Goal: Task Accomplishment & Management: Manage account settings

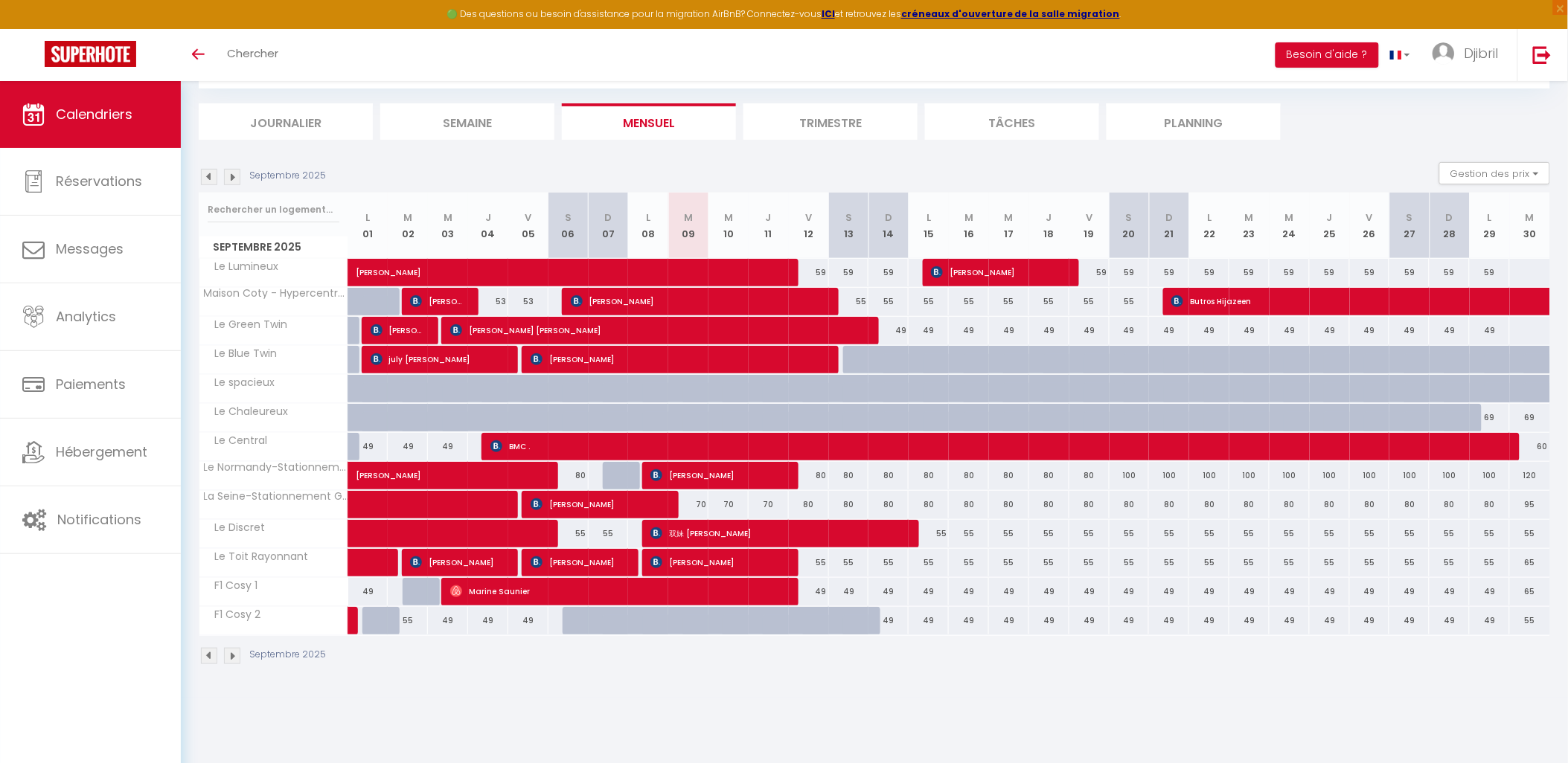
click at [227, 656] on img at bounding box center [231, 656] width 16 height 16
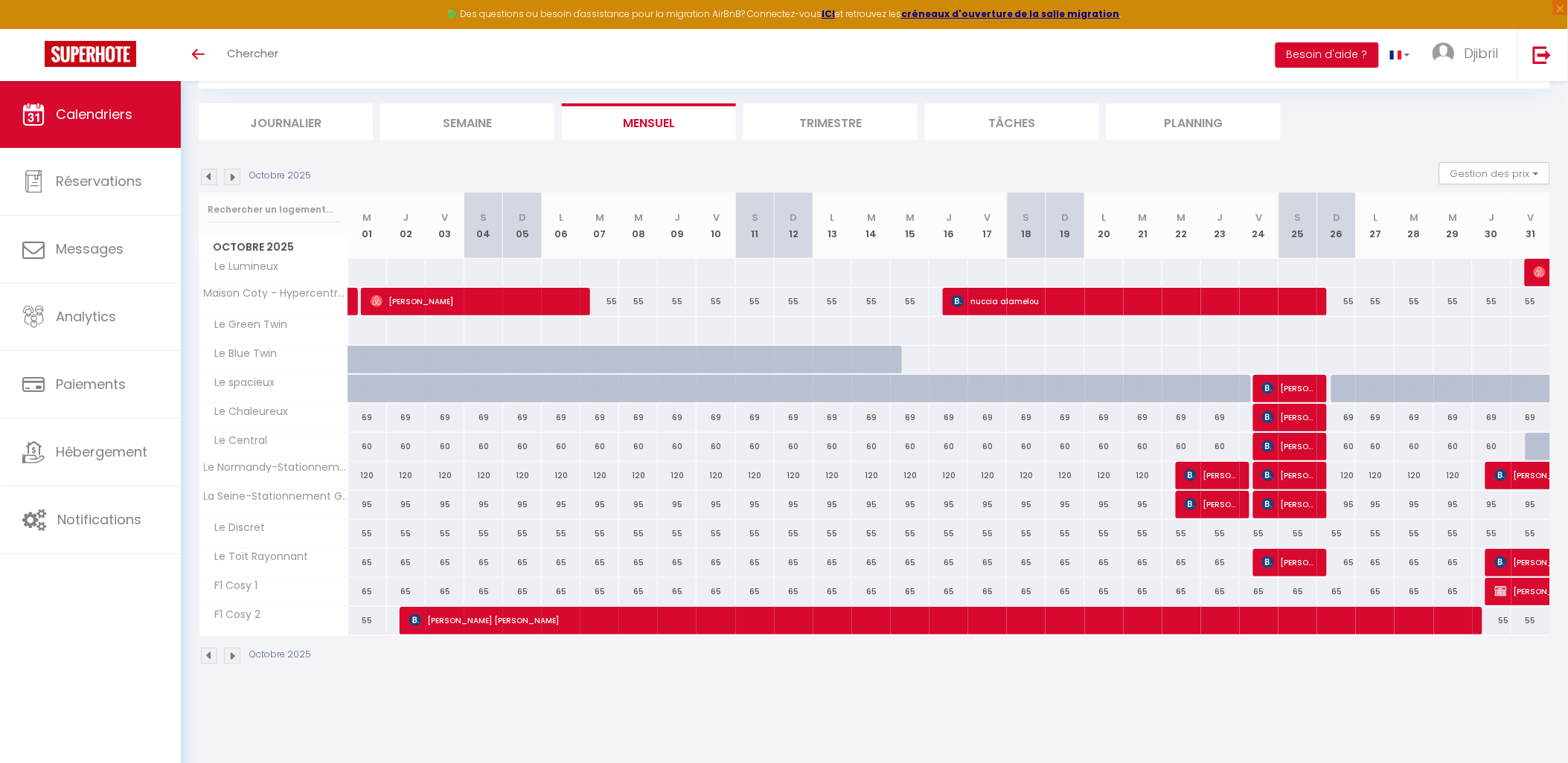
click at [208, 657] on img at bounding box center [208, 656] width 16 height 16
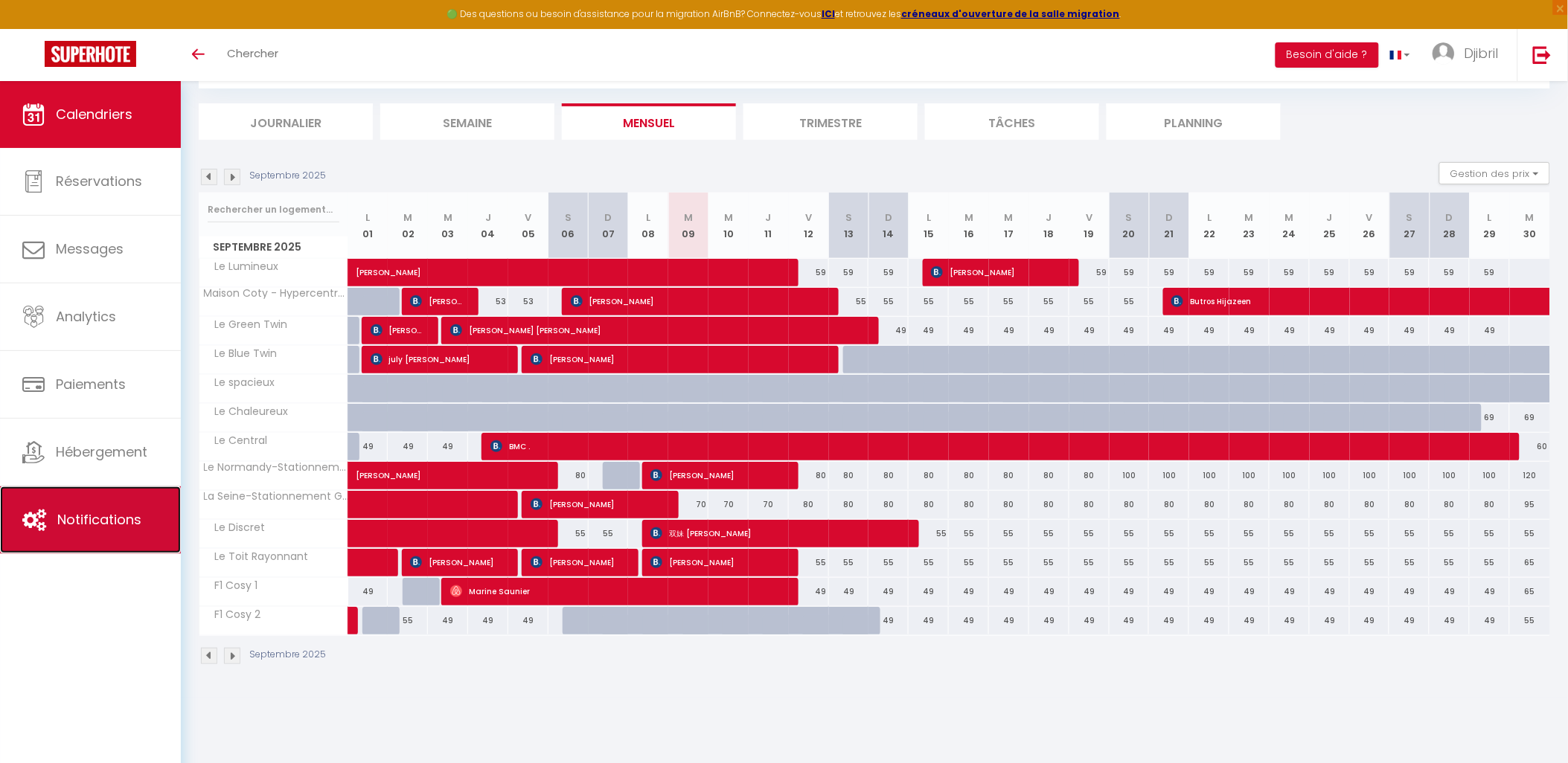
drag, startPoint x: 0, startPoint y: 491, endPoint x: 11, endPoint y: 490, distance: 11.0
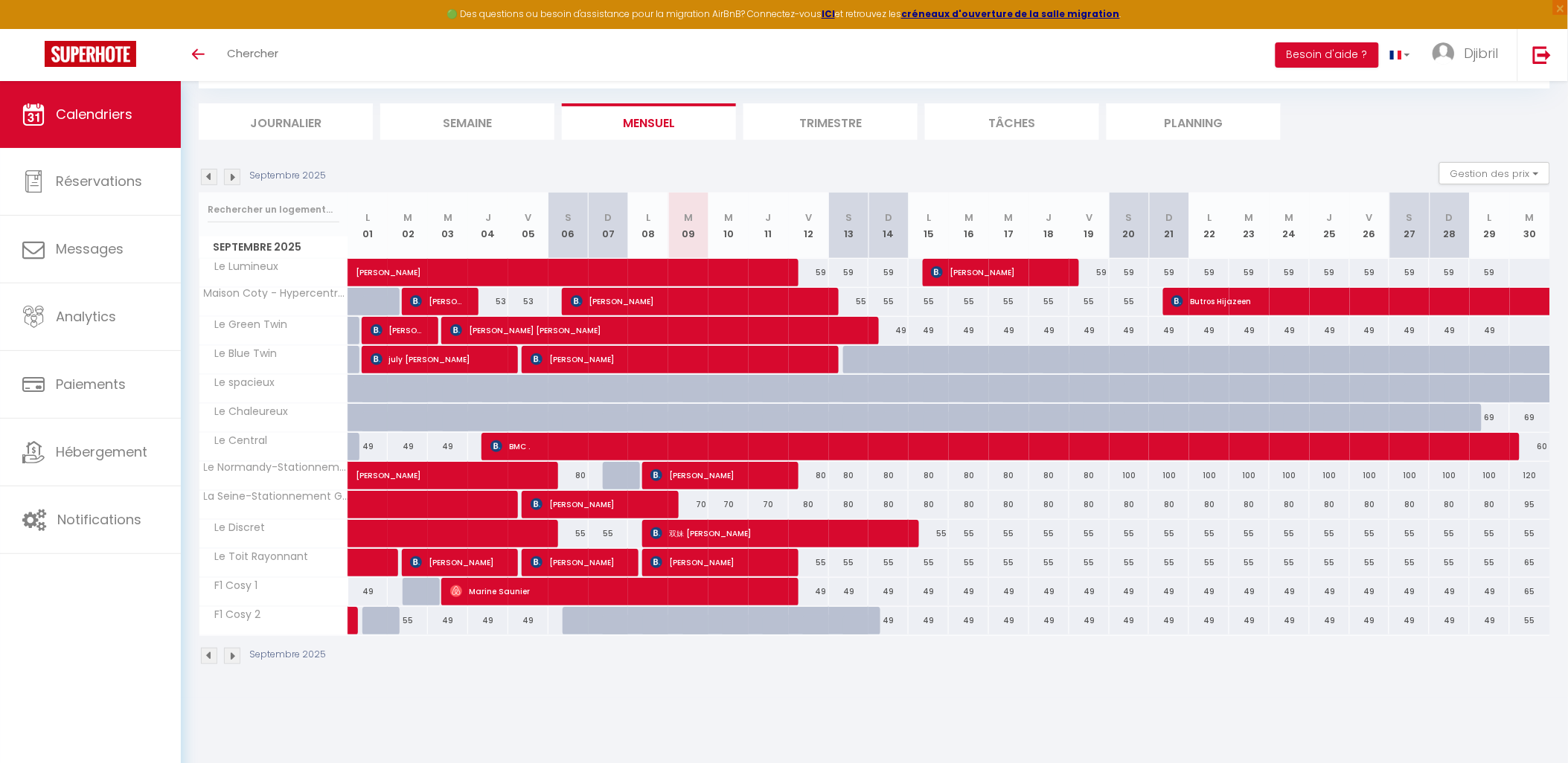
click at [239, 656] on img at bounding box center [231, 656] width 16 height 16
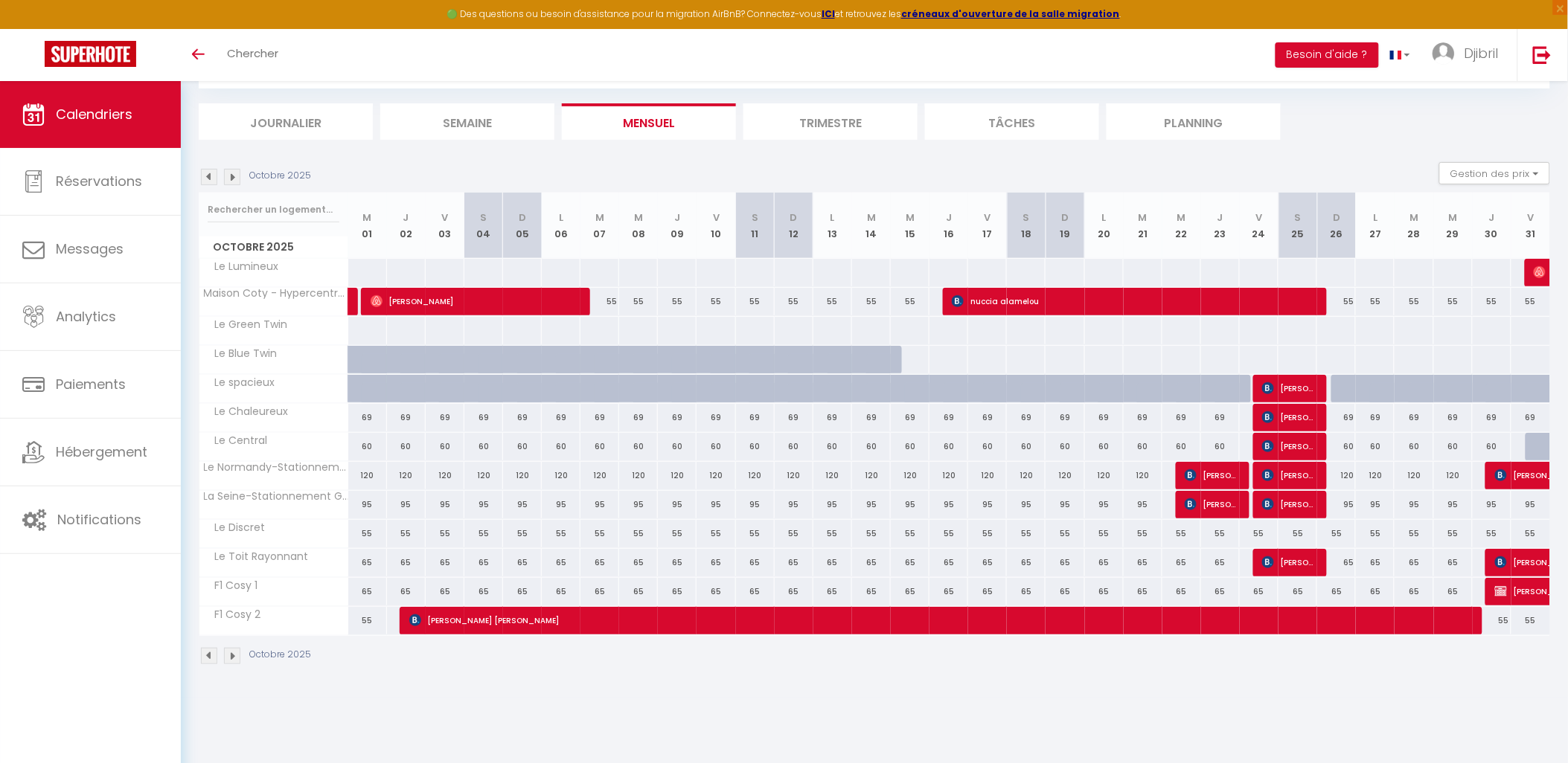
click at [205, 652] on img at bounding box center [208, 656] width 16 height 16
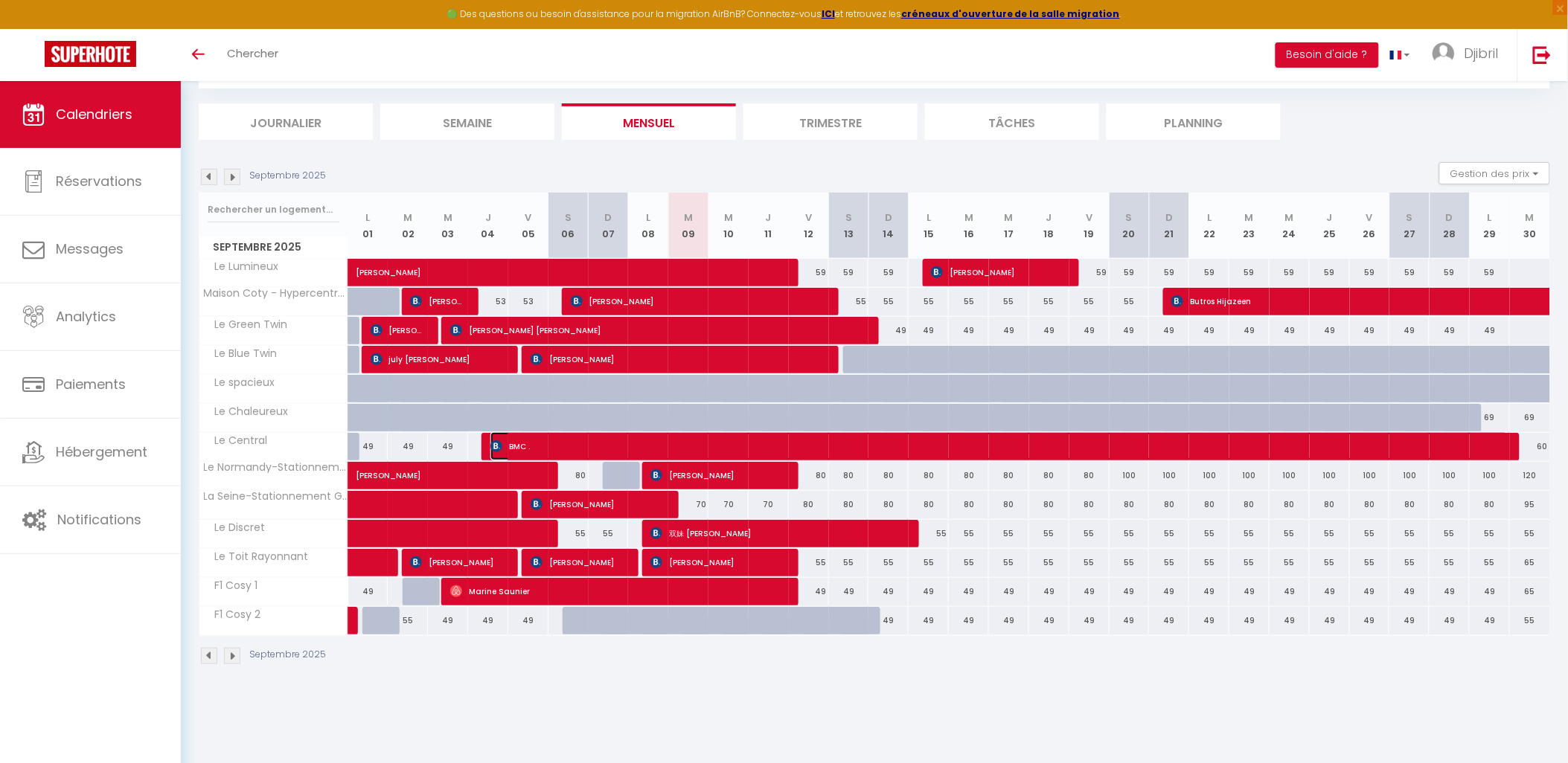
click at [1107, 441] on span "BMC ." at bounding box center [999, 446] width 1019 height 28
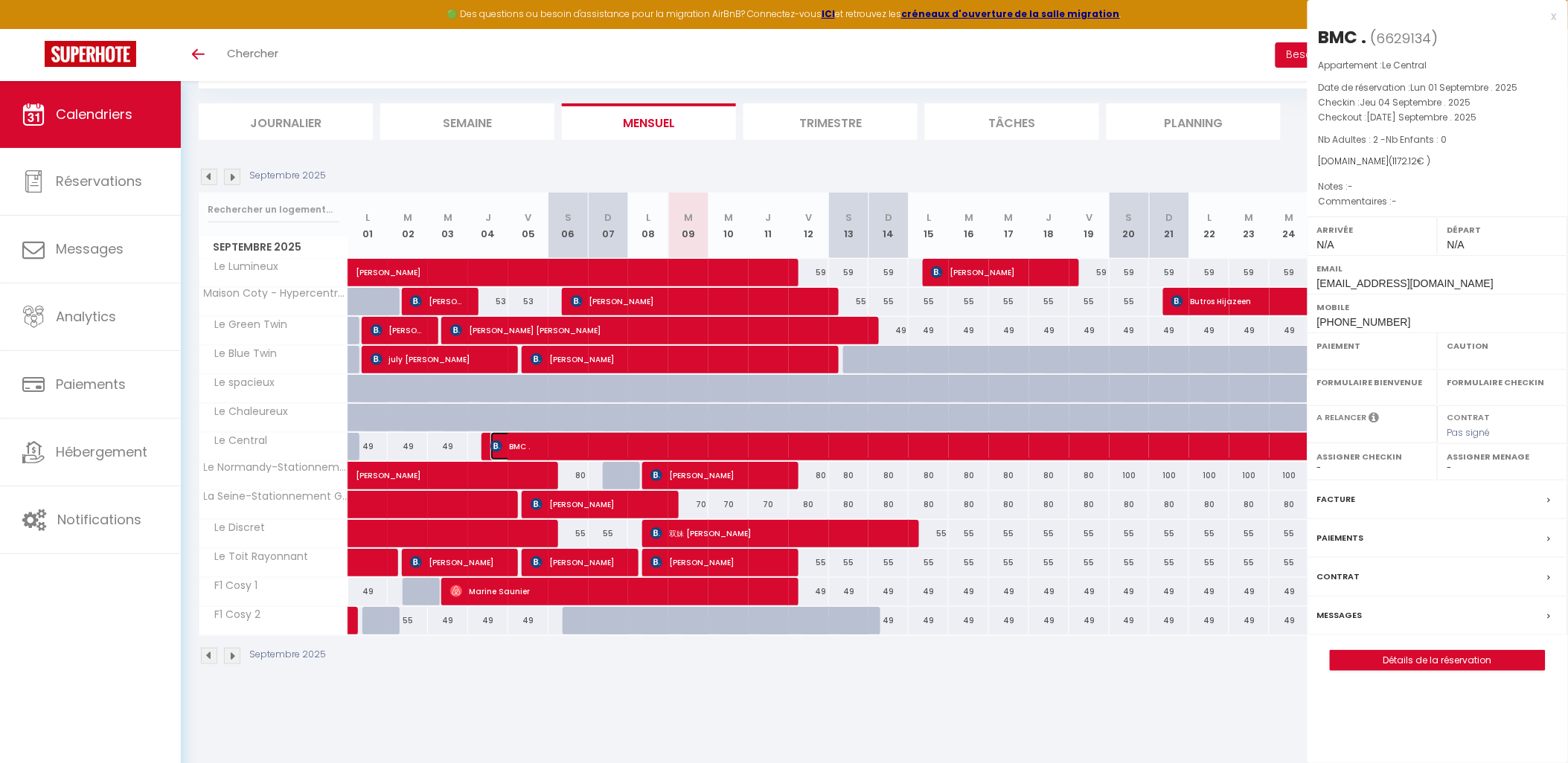
select select "OK"
select select "KO"
select select "0"
select select "1"
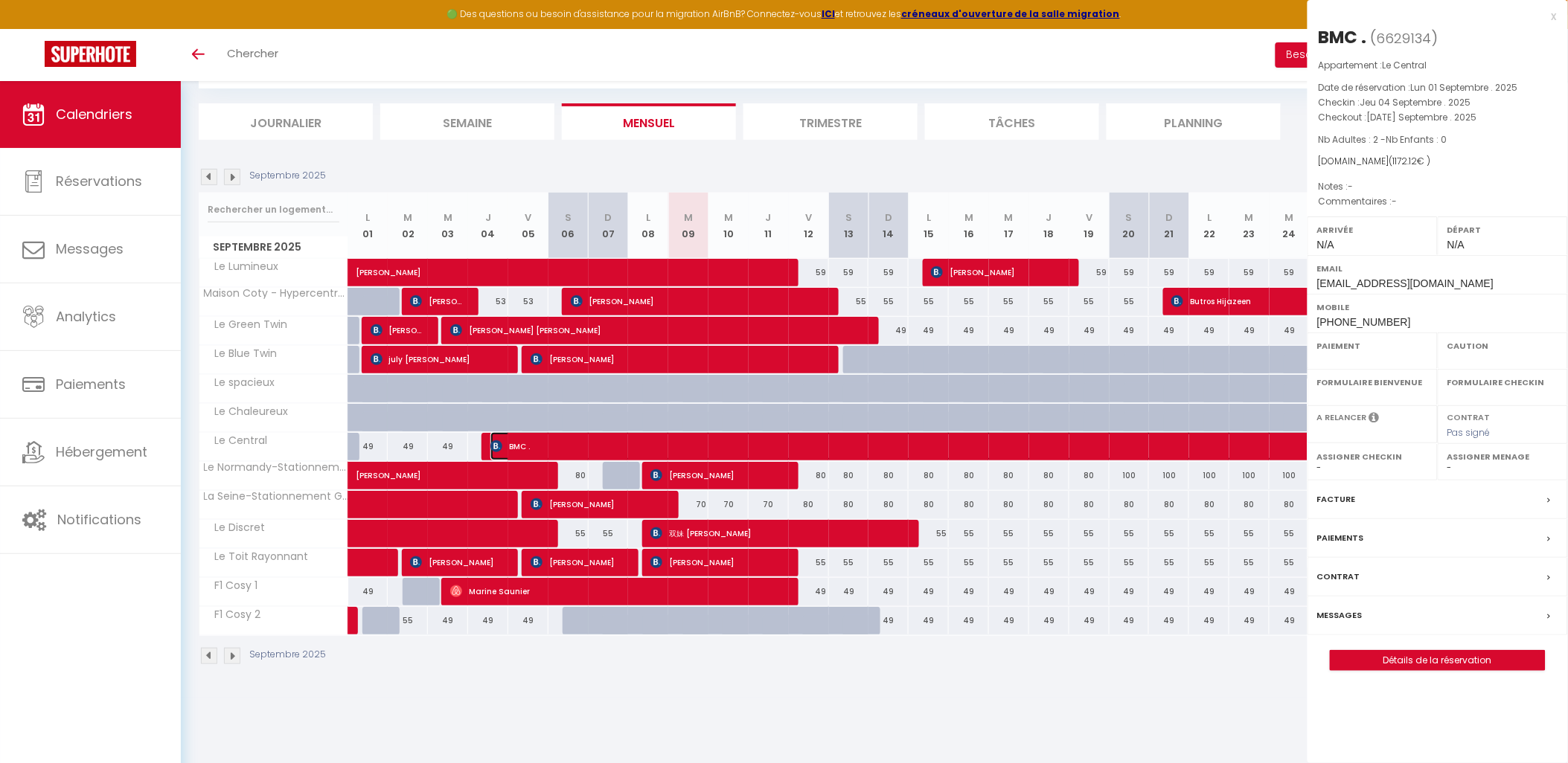
select select
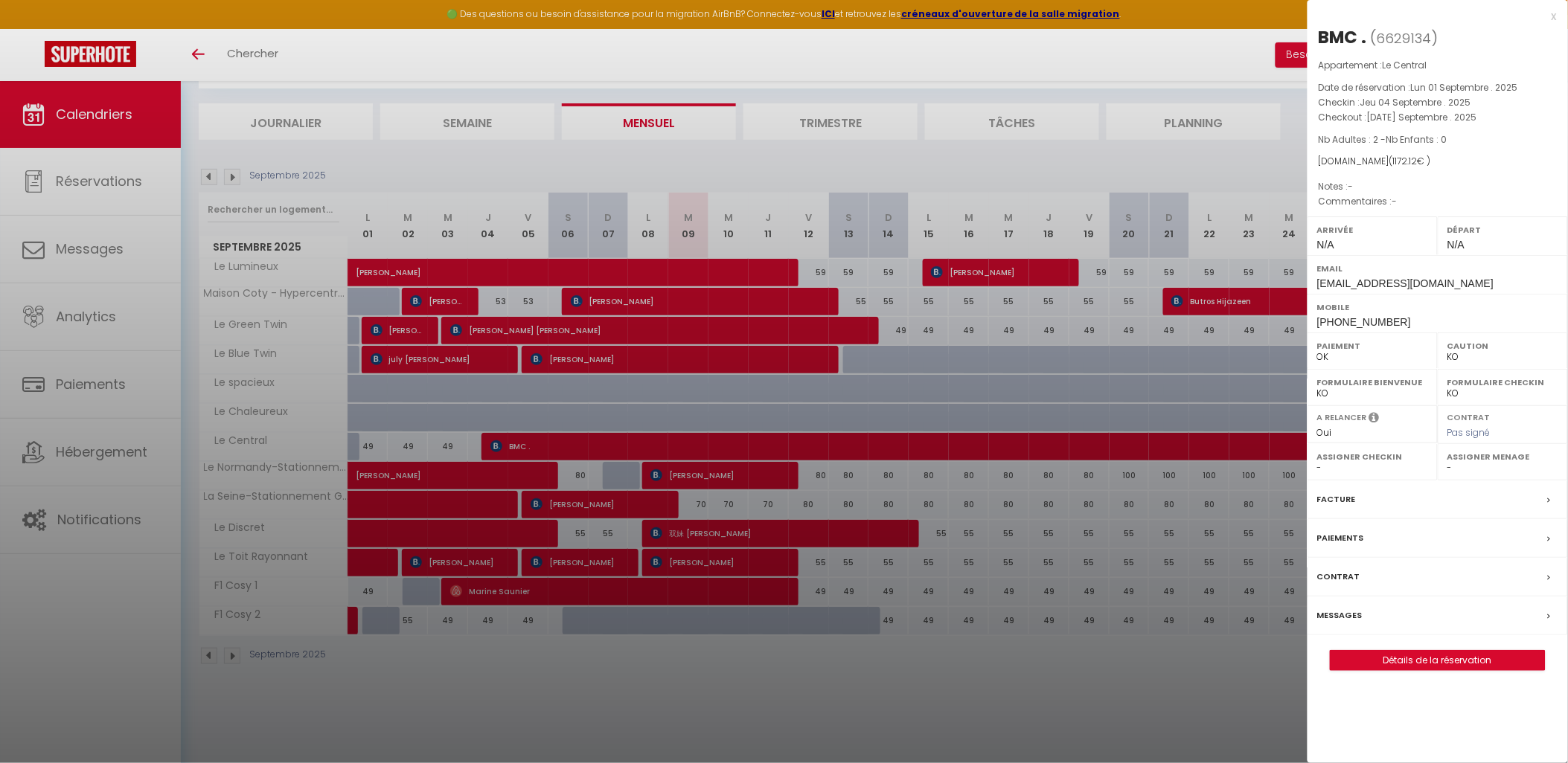
click at [544, 709] on div at bounding box center [784, 382] width 1568 height 763
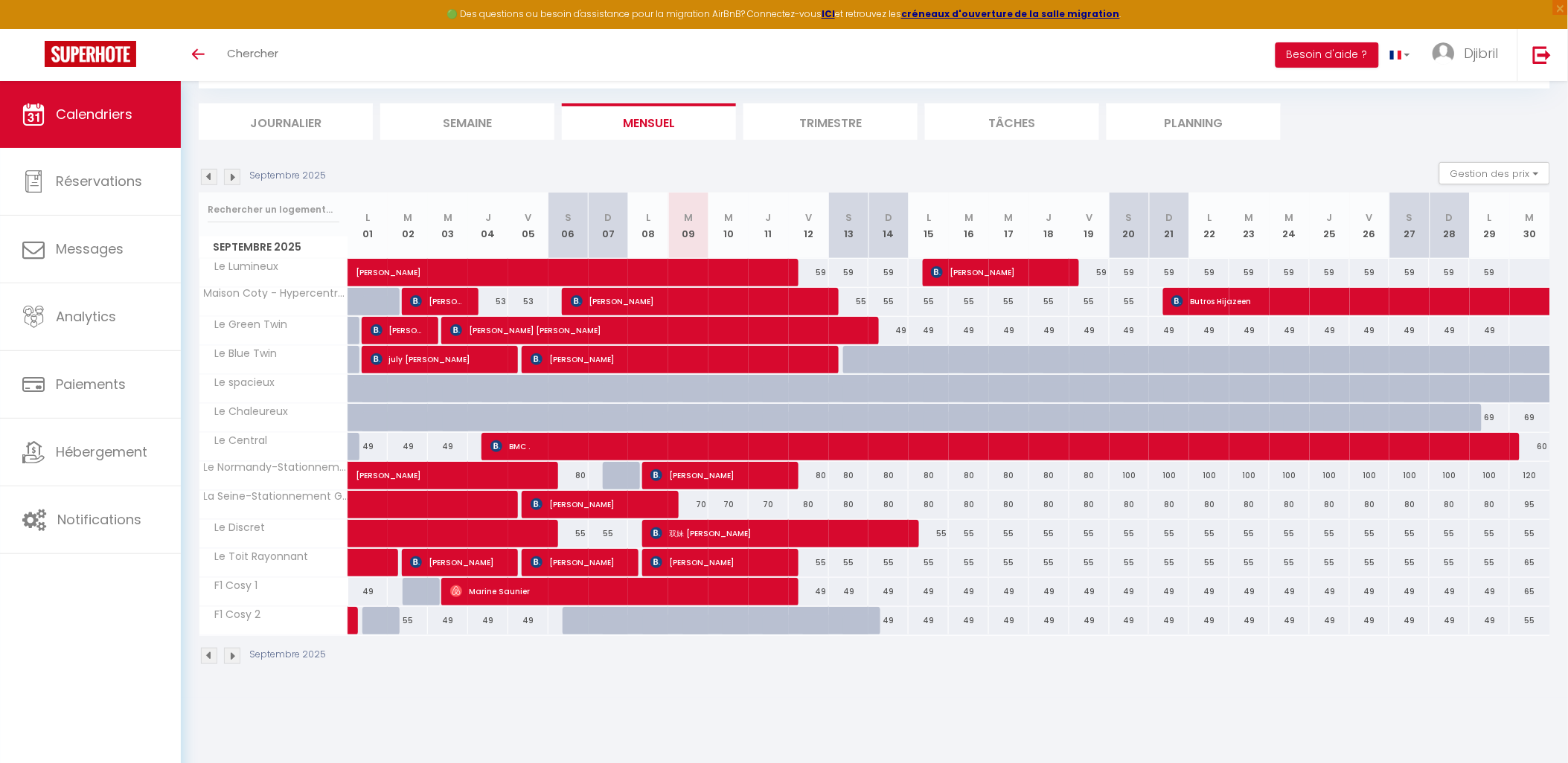
click at [208, 656] on img at bounding box center [208, 656] width 16 height 16
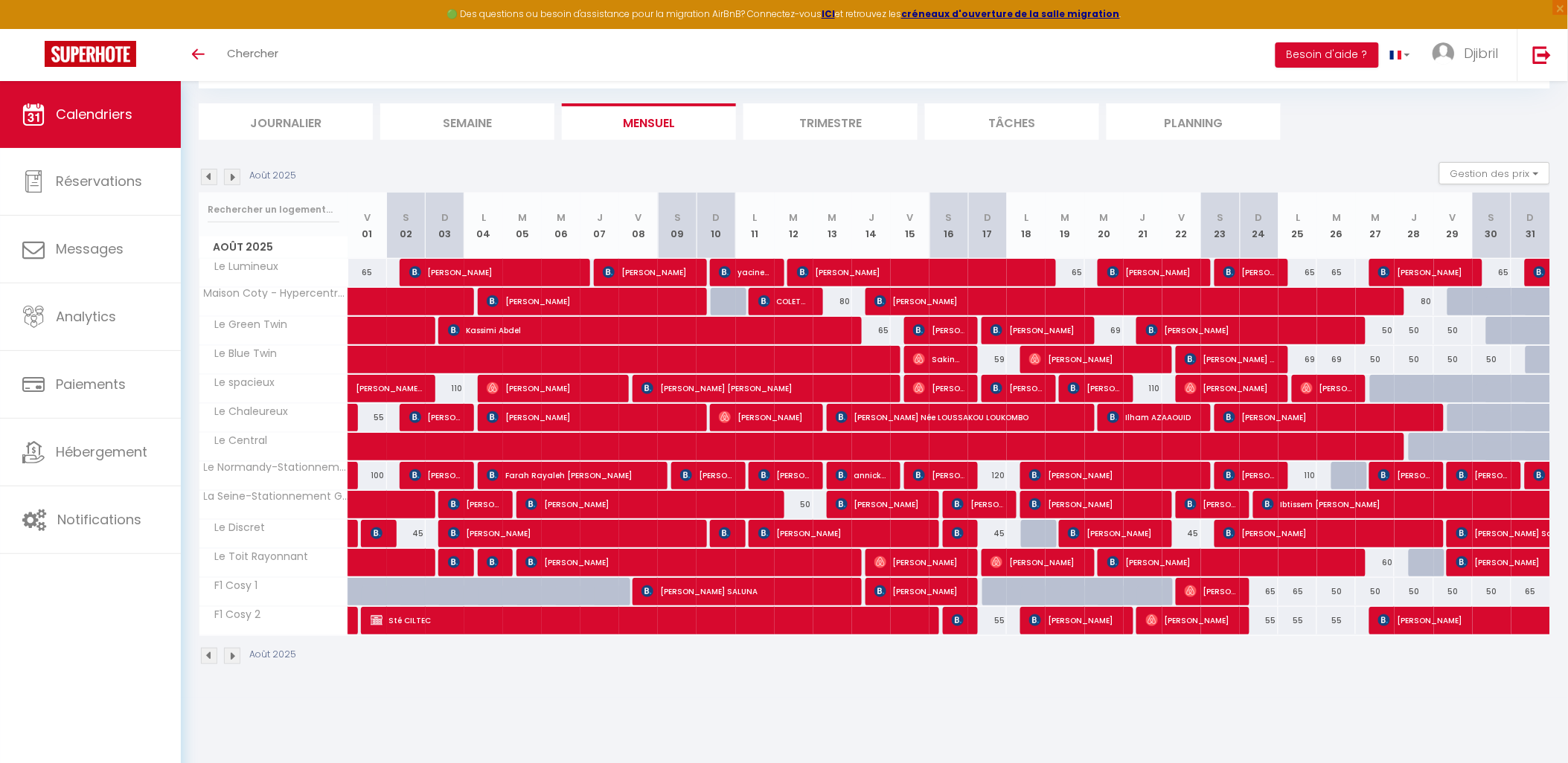
click at [238, 657] on img at bounding box center [231, 656] width 16 height 16
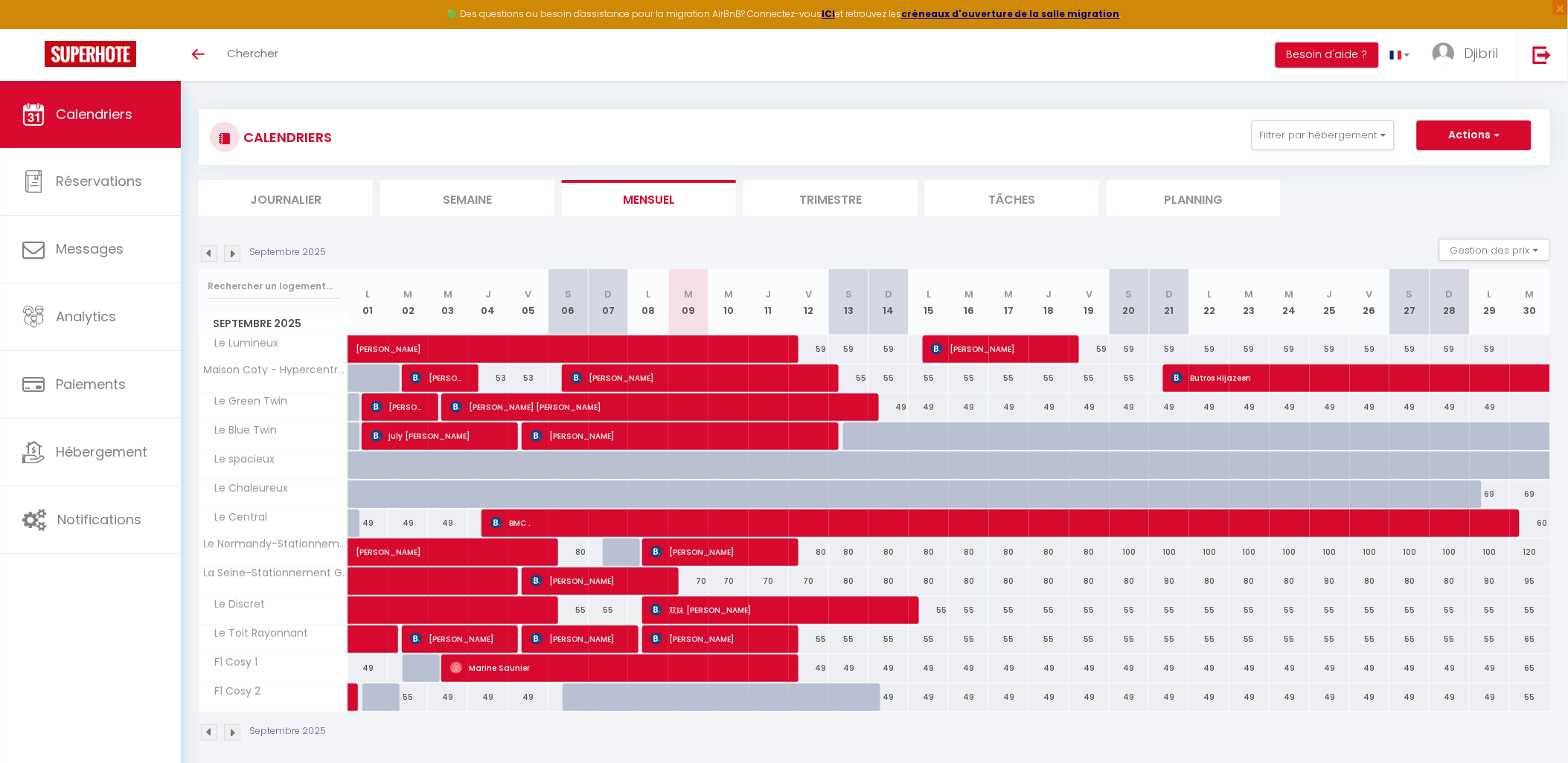
scroll to position [80, 0]
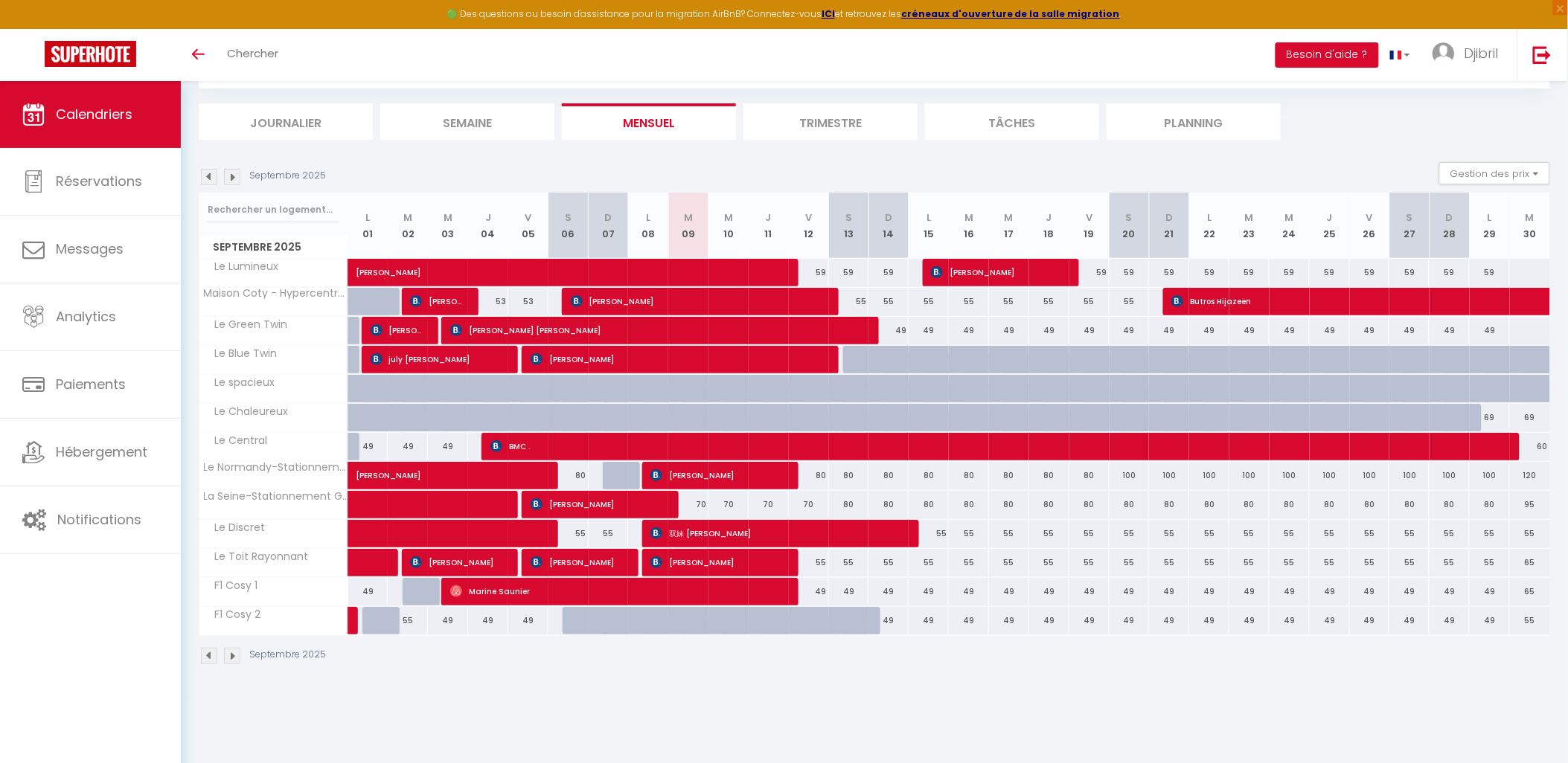
click at [235, 658] on img at bounding box center [231, 656] width 16 height 16
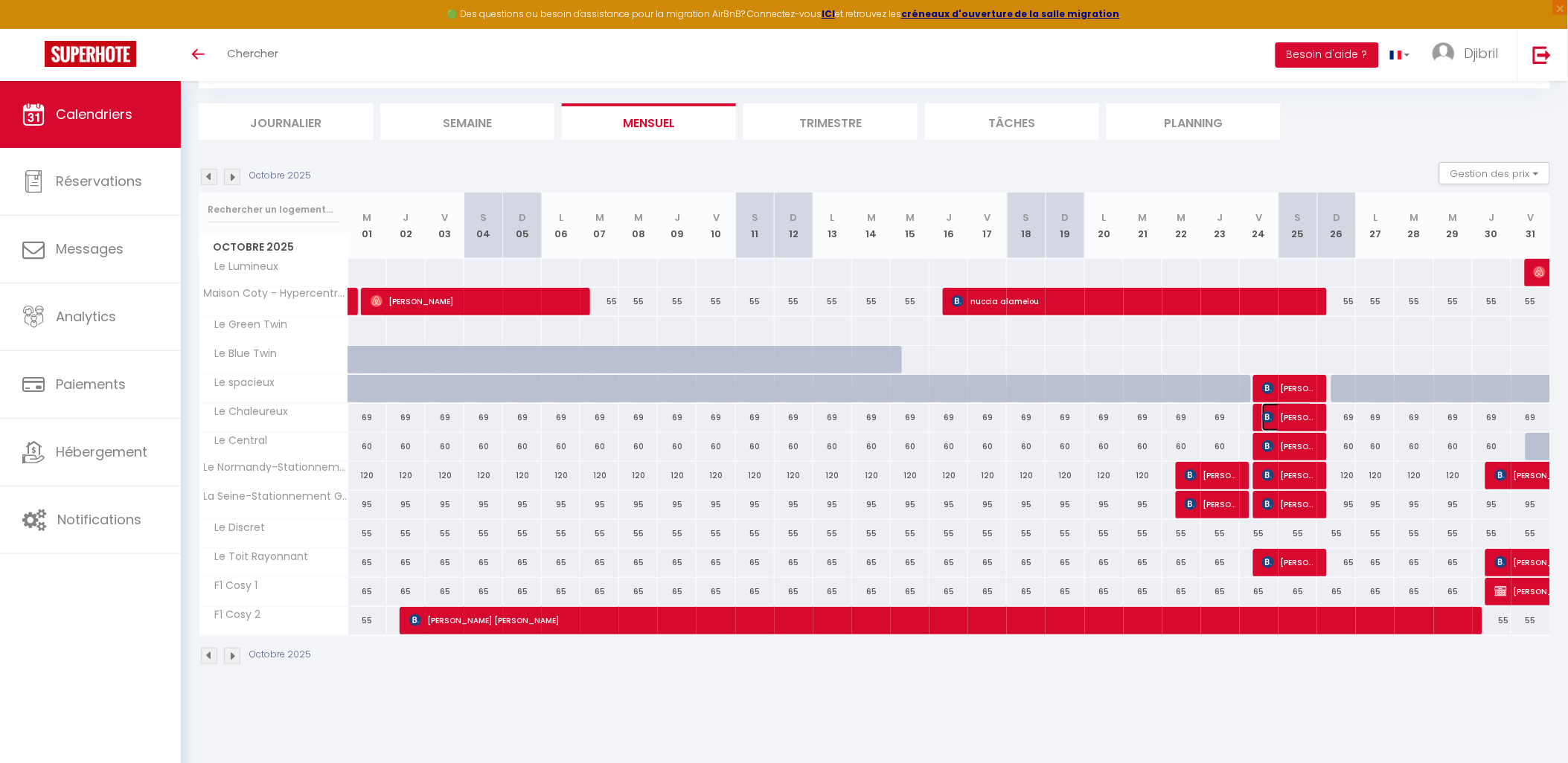
click at [1279, 414] on span "[PERSON_NAME]" at bounding box center [1288, 417] width 51 height 28
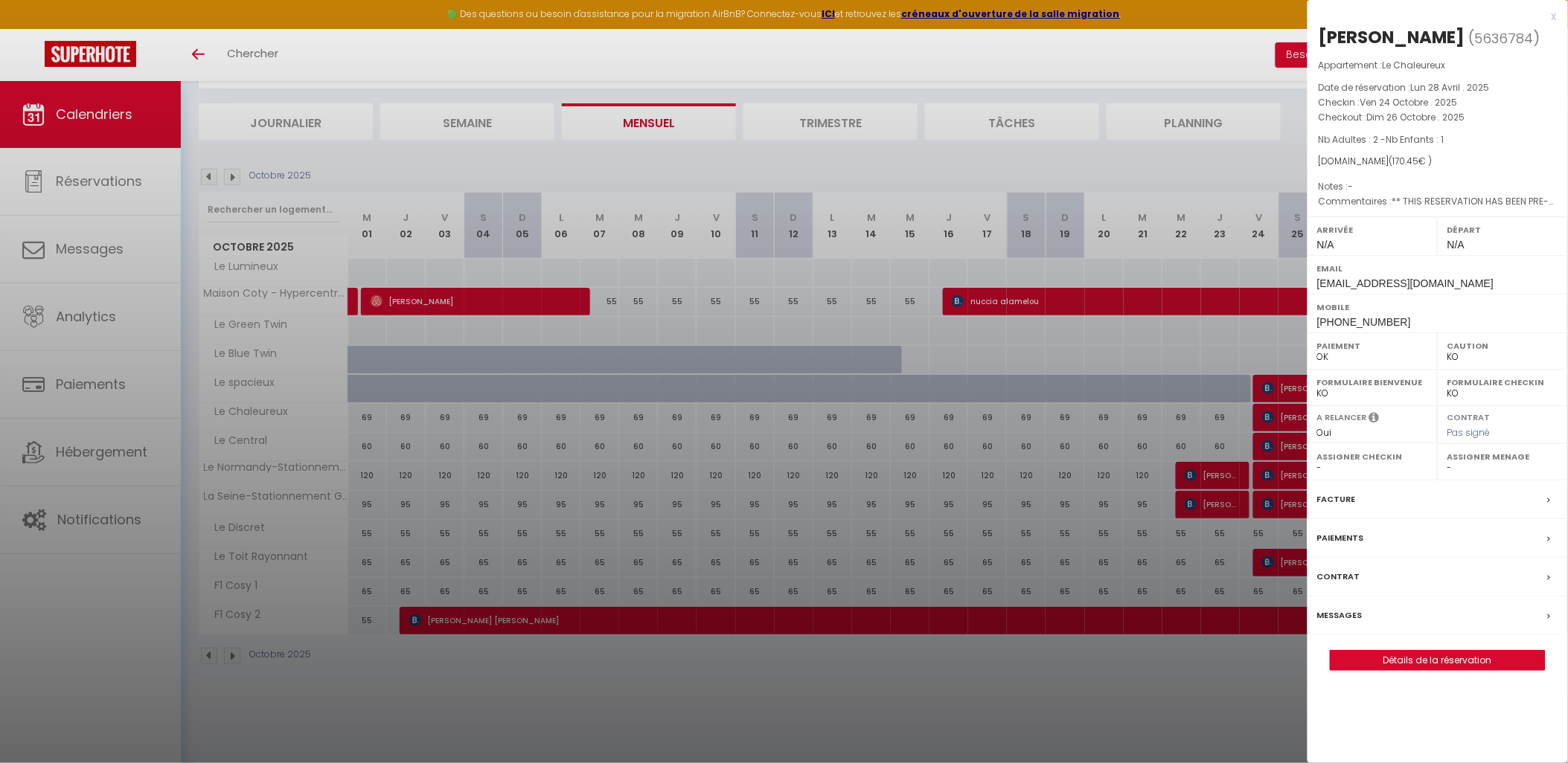
click at [1279, 414] on div at bounding box center [784, 382] width 1568 height 763
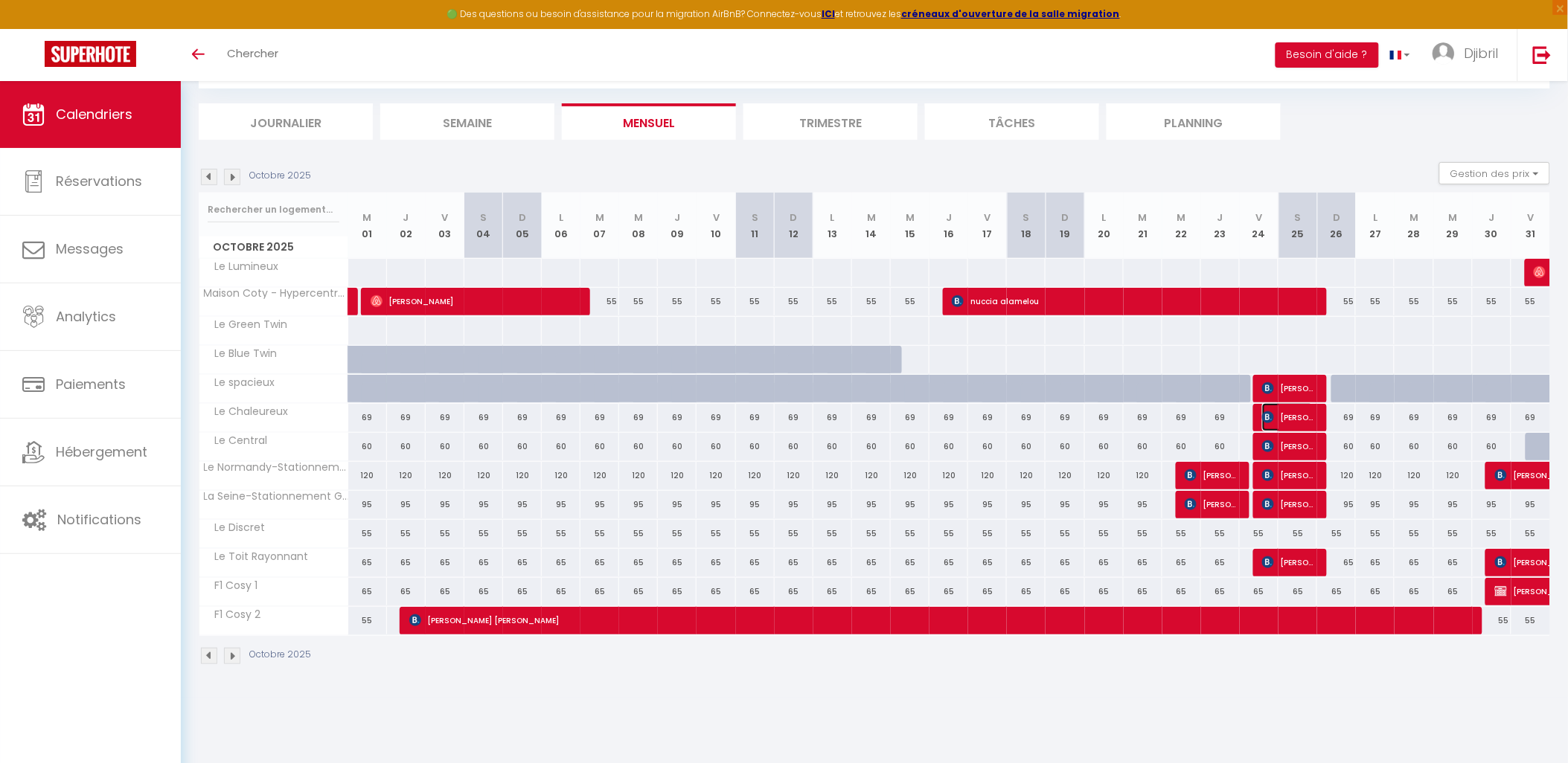
click at [1267, 421] on img at bounding box center [1268, 418] width 12 height 12
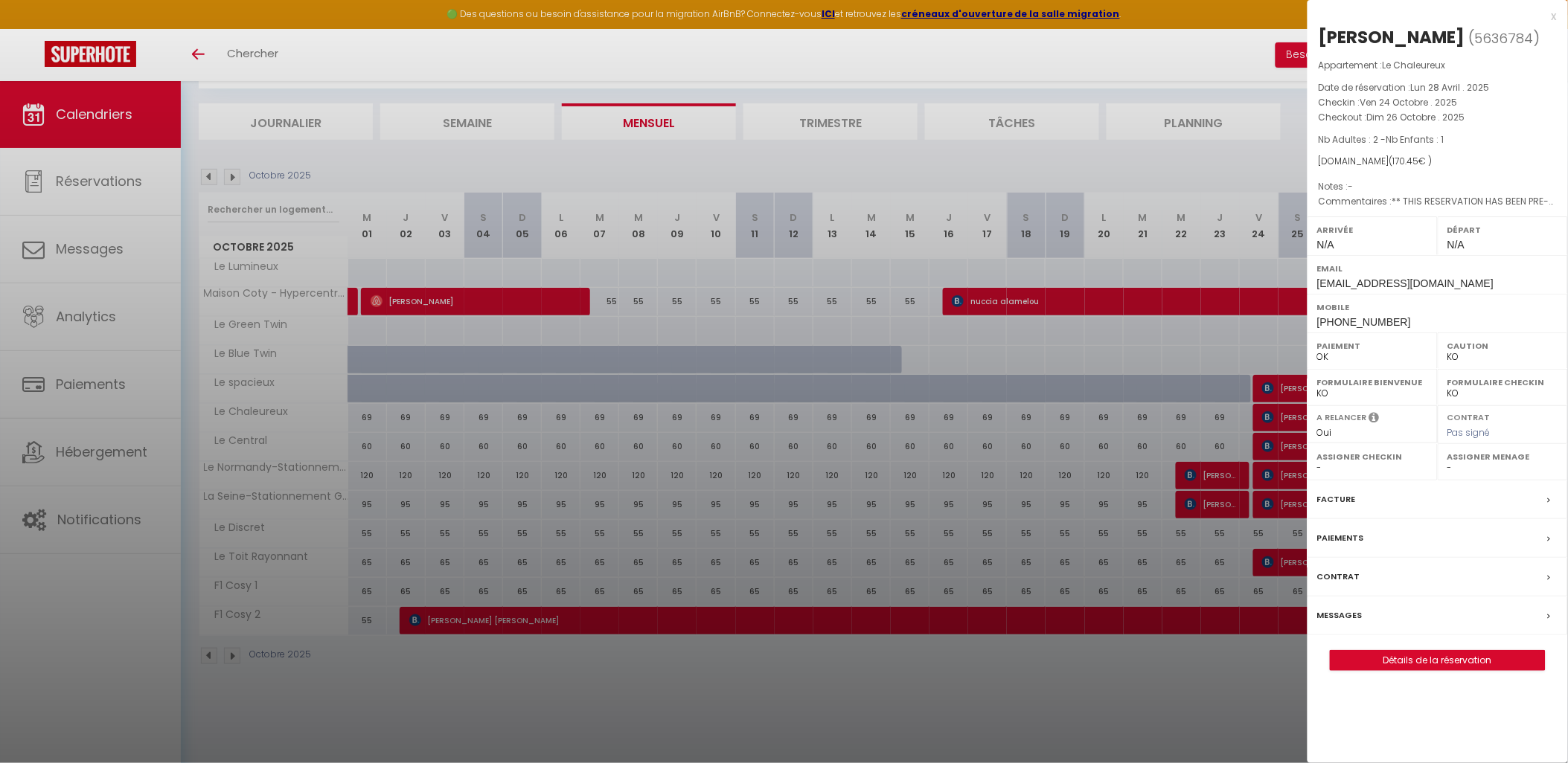
click at [1267, 421] on div at bounding box center [784, 382] width 1568 height 763
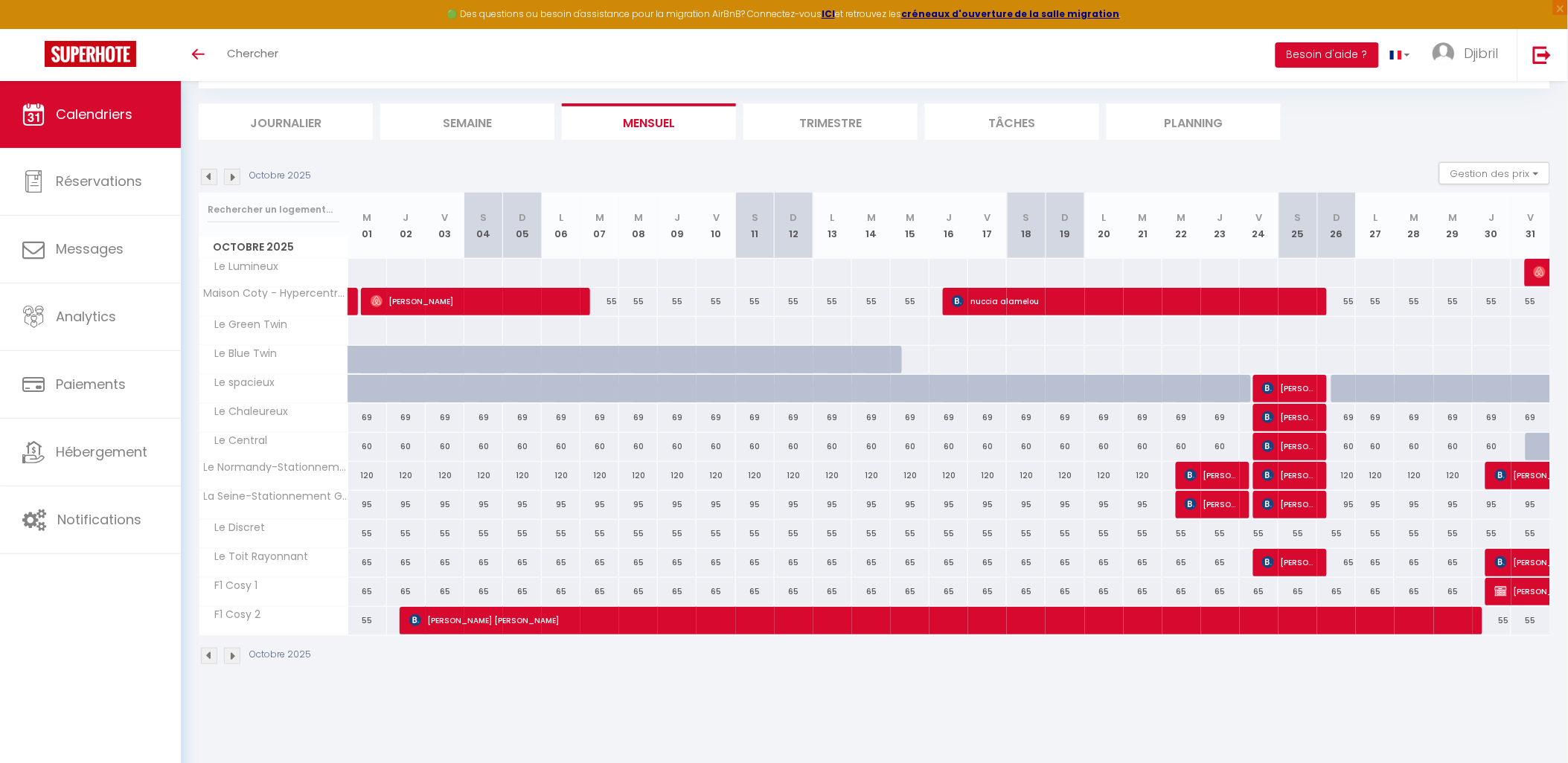
click at [232, 657] on img at bounding box center [231, 656] width 16 height 16
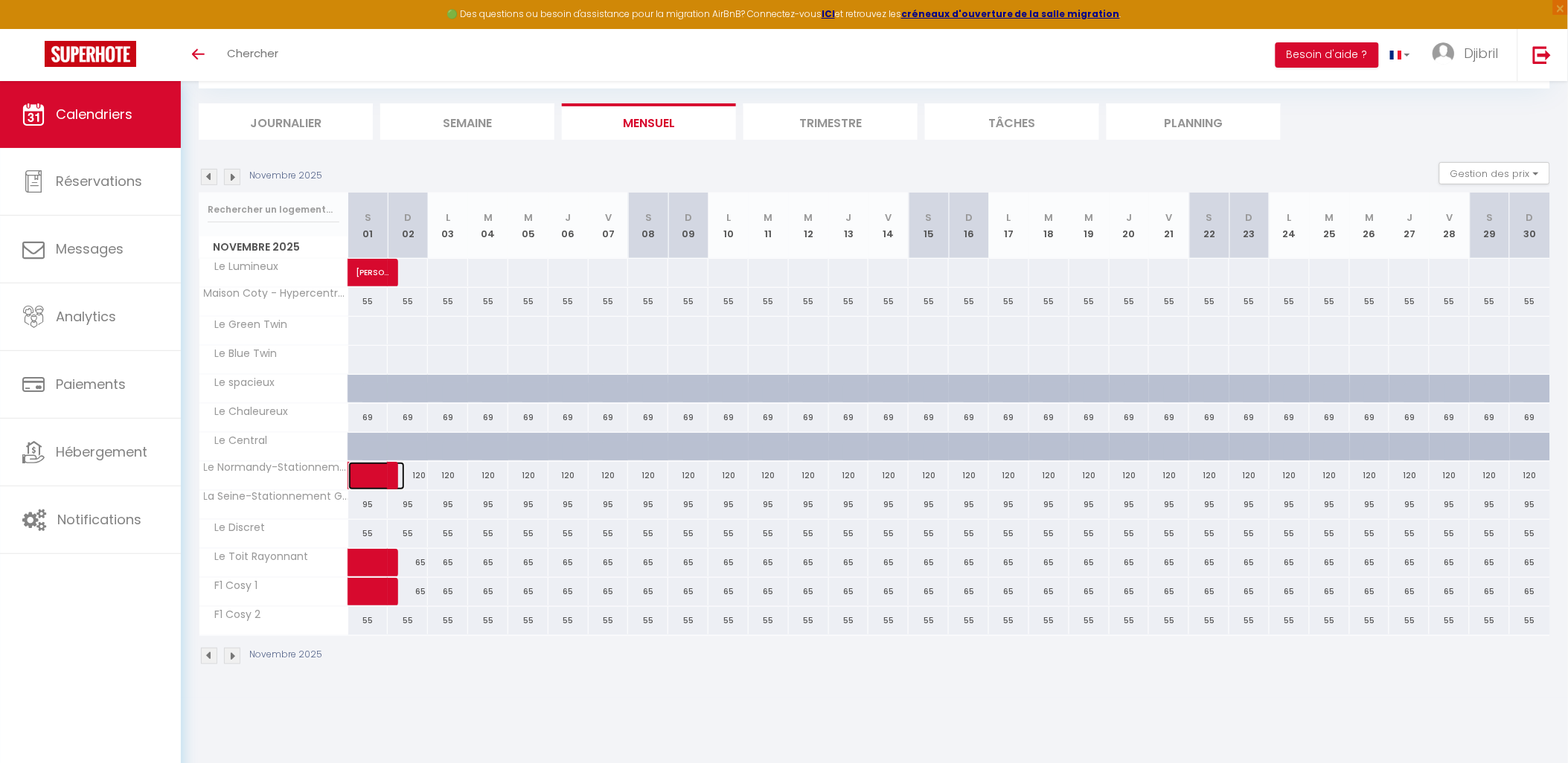
click at [376, 481] on span at bounding box center [388, 476] width 34 height 28
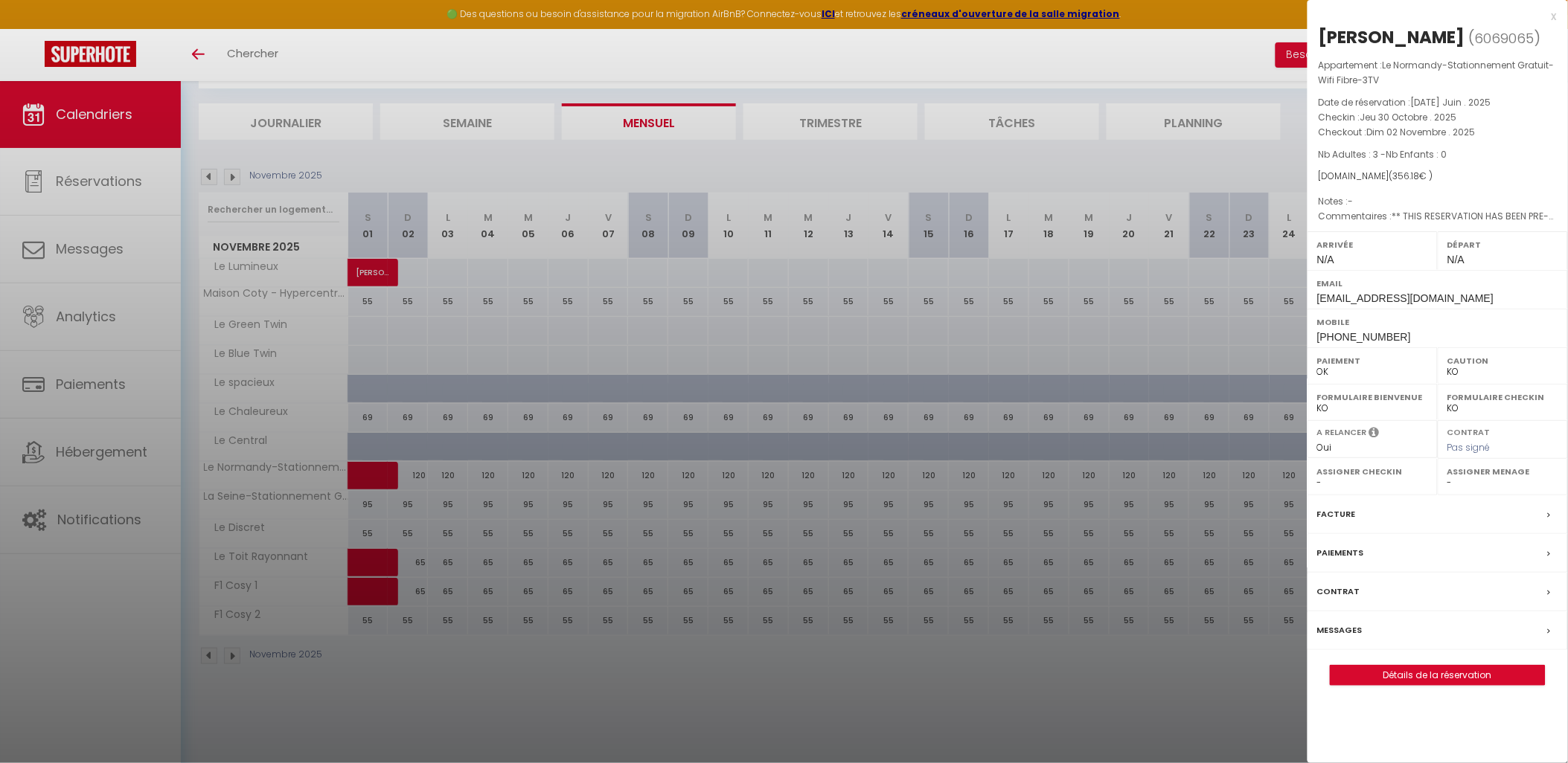
click at [389, 535] on div at bounding box center [784, 382] width 1568 height 763
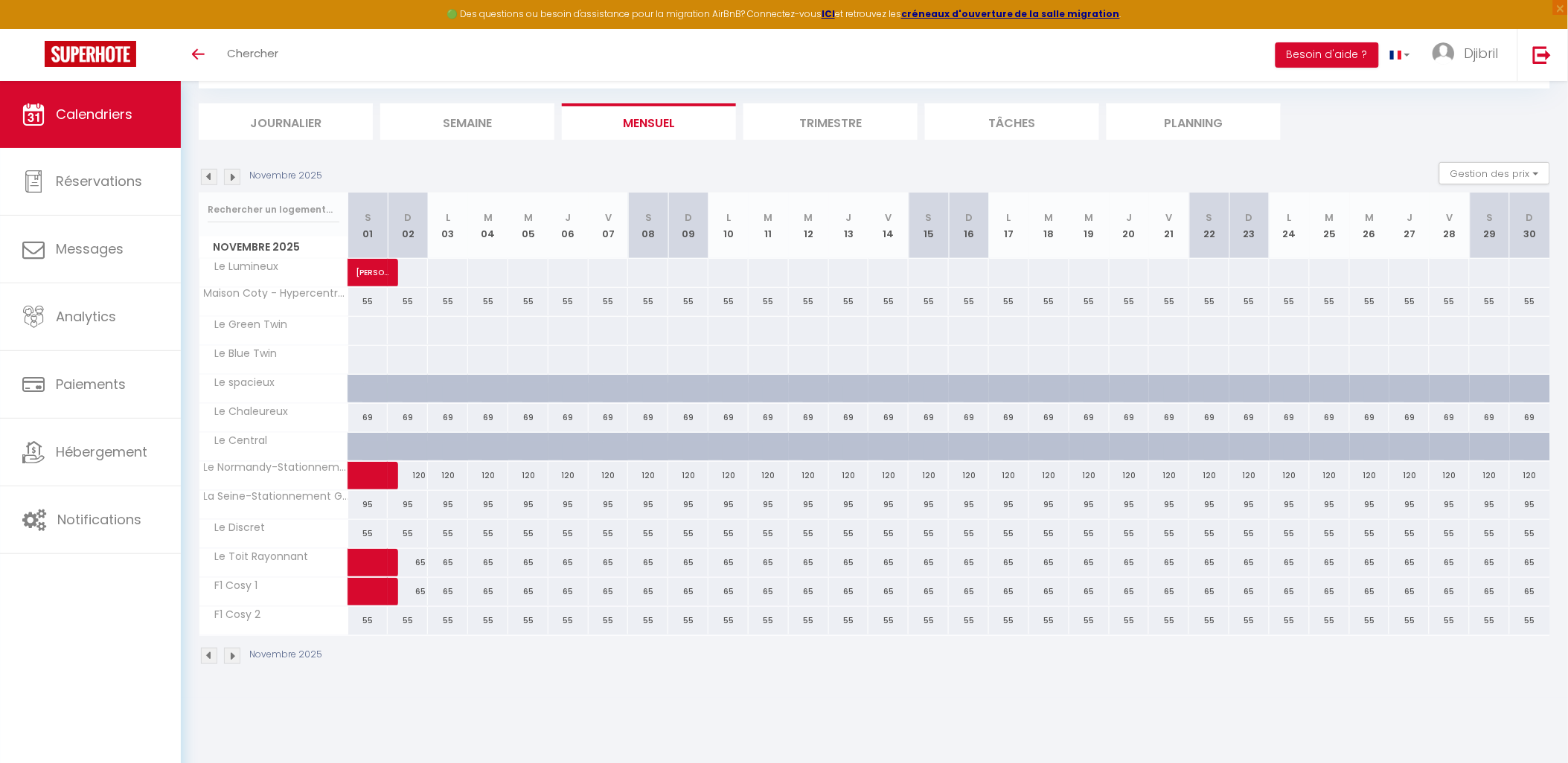
click at [206, 653] on img at bounding box center [208, 656] width 16 height 16
